Goal: Check status: Check status

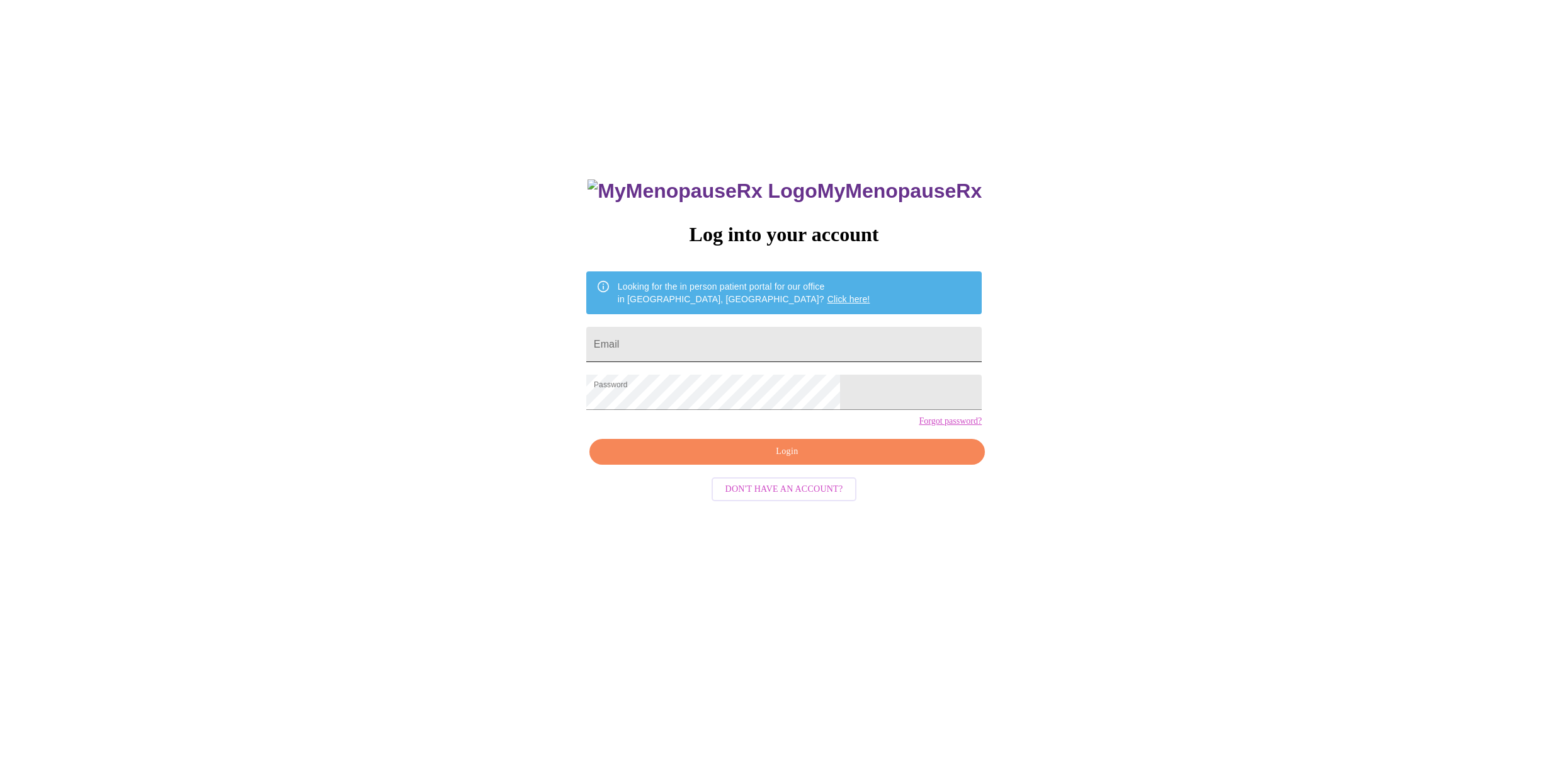
click at [720, 341] on input "Email" at bounding box center [784, 344] width 395 height 35
type input "[EMAIL_ADDRESS][DOMAIN_NAME]"
click at [759, 464] on button "Login" at bounding box center [787, 452] width 395 height 25
